Goal: Complete application form

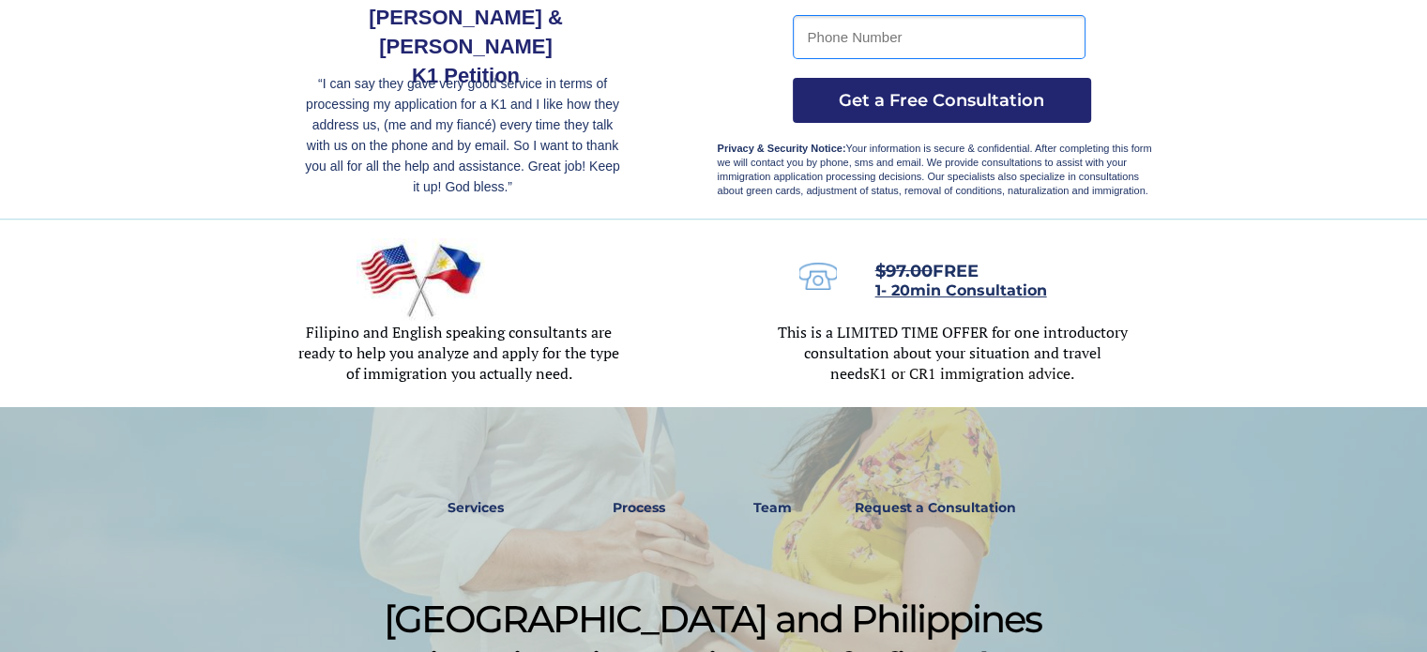
click at [964, 25] on input "tel" at bounding box center [939, 37] width 293 height 44
click at [722, 320] on div at bounding box center [714, 314] width 884 height 188
click at [934, 47] on input "tel" at bounding box center [939, 37] width 293 height 44
click at [816, 33] on input "09615486025" at bounding box center [939, 37] width 293 height 44
type input "[PHONE_NUMBER]"
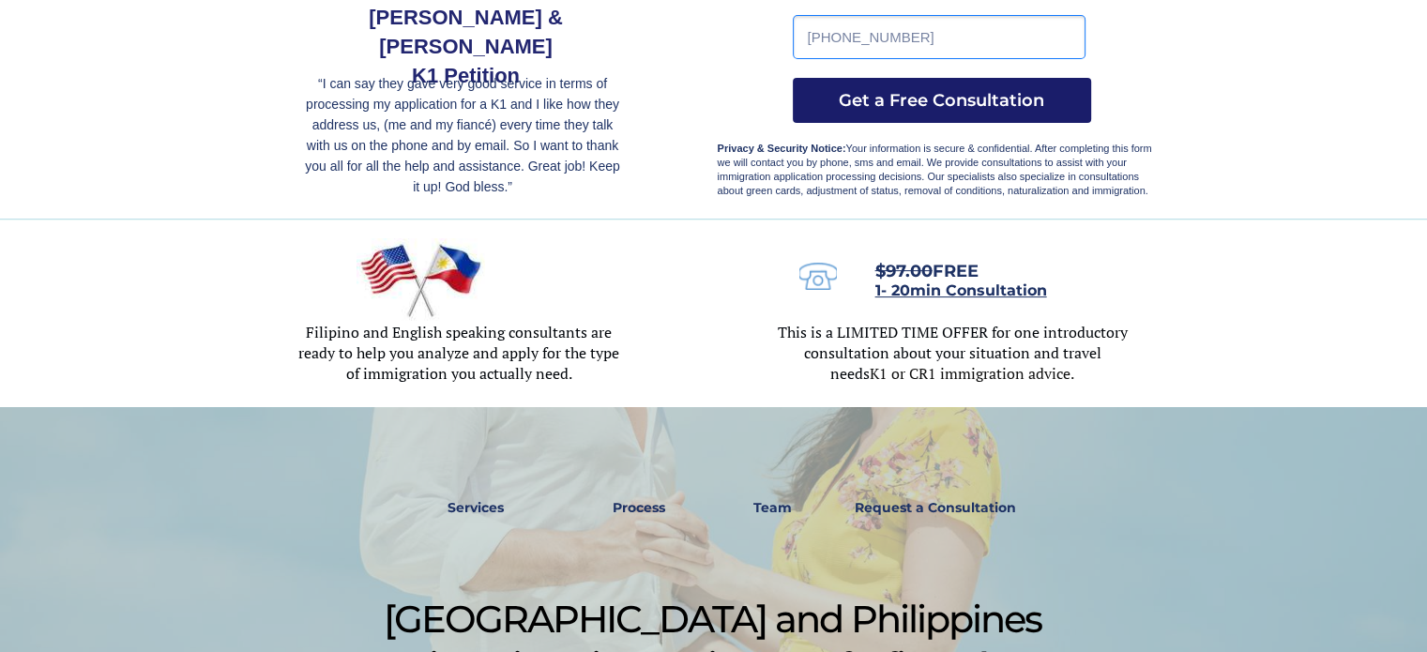
click at [957, 86] on button "Get a Free Consultation" at bounding box center [942, 100] width 298 height 45
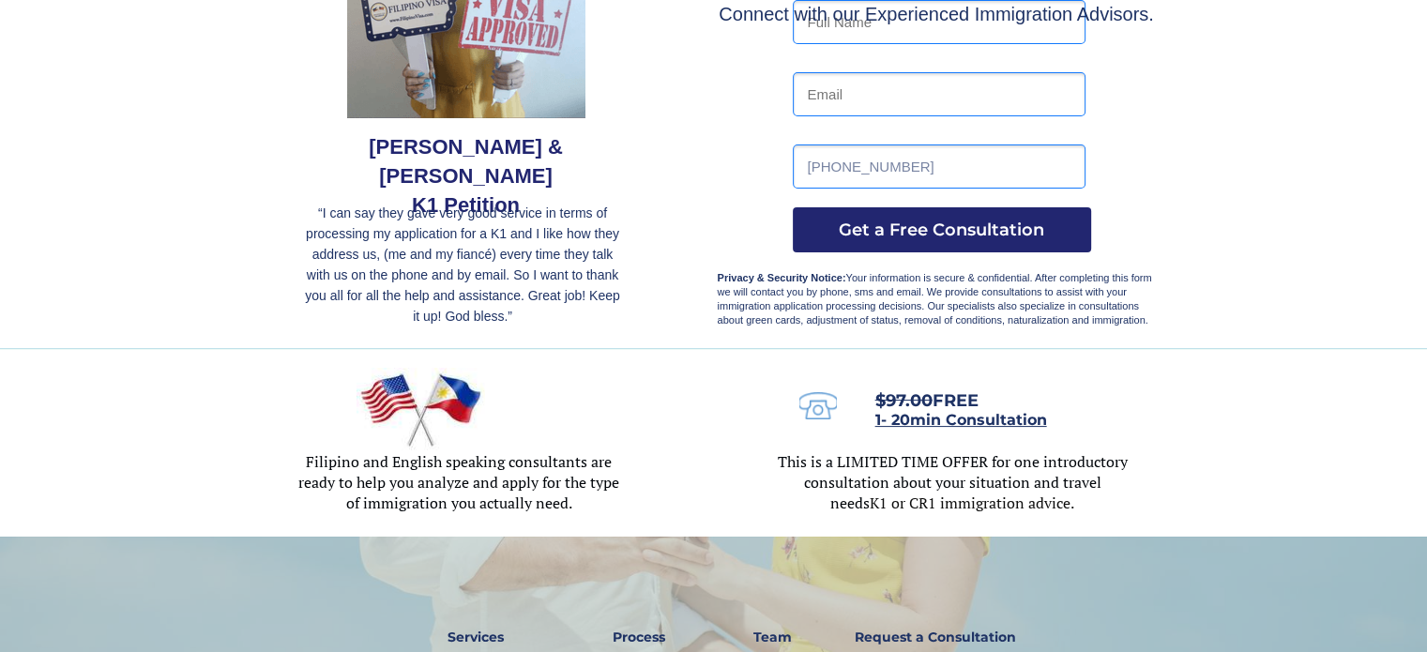
click at [980, 10] on input "text" at bounding box center [939, 22] width 293 height 44
type input "[PERSON_NAME]"
type input "[EMAIL_ADDRESS][DOMAIN_NAME]"
click at [929, 251] on button "Get a Free Consultation" at bounding box center [942, 229] width 298 height 45
click at [936, 212] on button "Get a Free Consultation" at bounding box center [942, 229] width 298 height 45
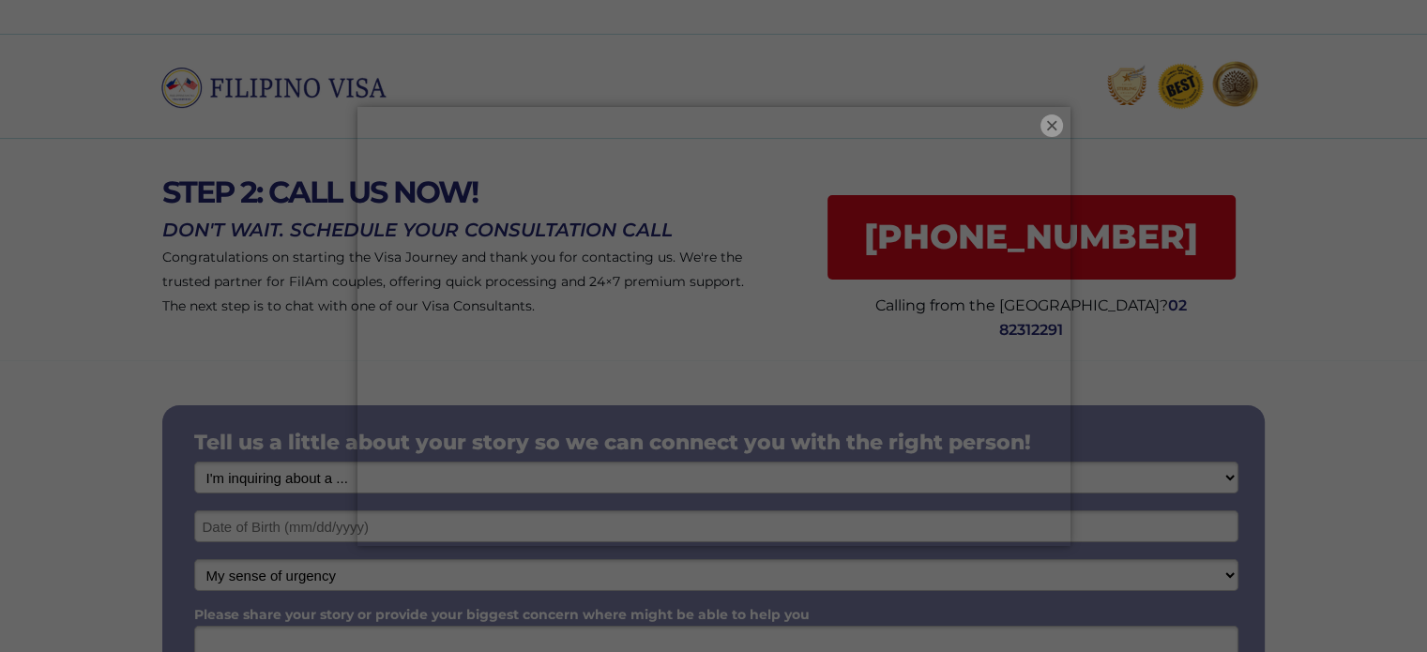
click at [1048, 118] on button "×" at bounding box center [1052, 125] width 23 height 23
